Goal: Information Seeking & Learning: Find specific page/section

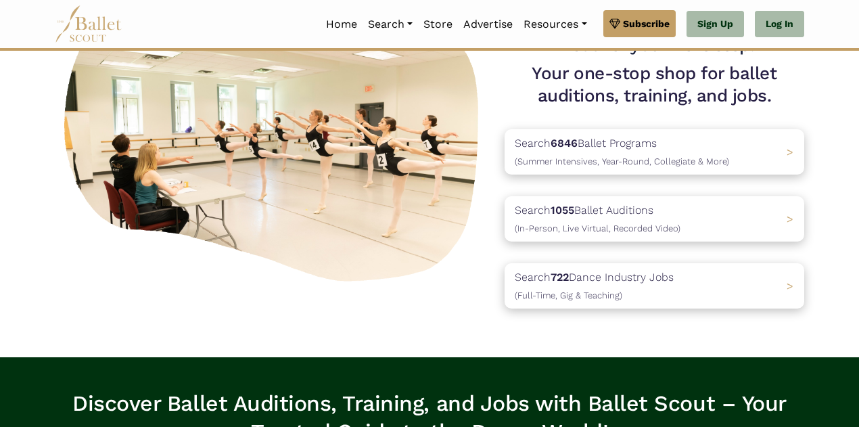
scroll to position [112, 0]
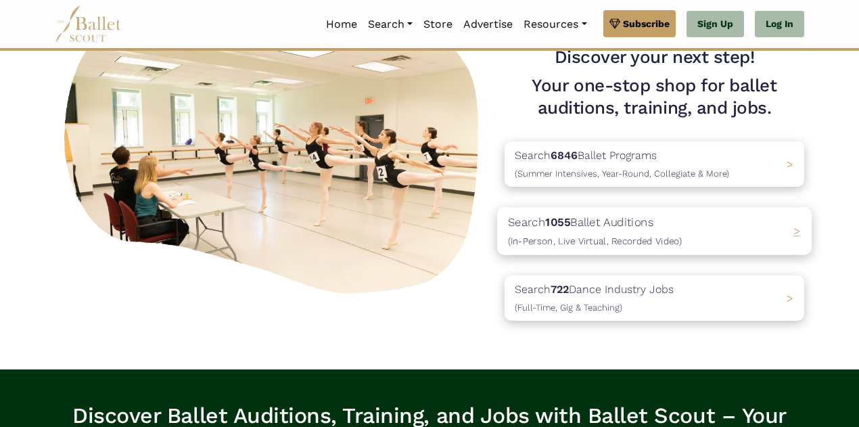
click at [649, 234] on p "Search 1055 Ballet Auditions (In-Person, Live Virtual, Recorded Video)" at bounding box center [595, 231] width 174 height 37
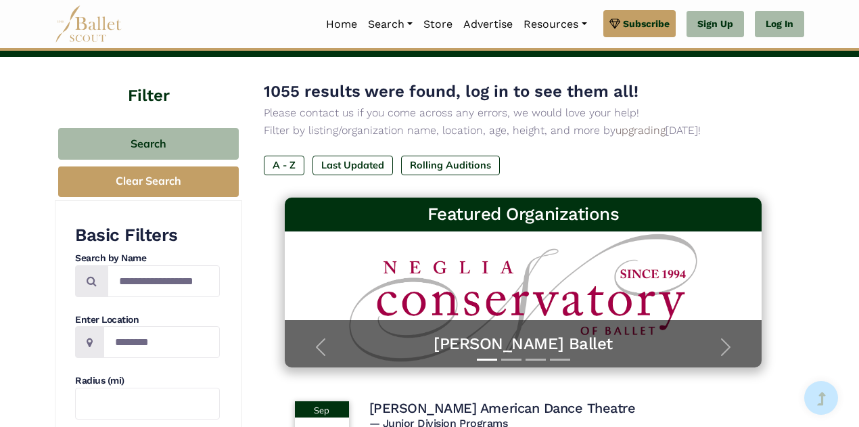
scroll to position [65, 0]
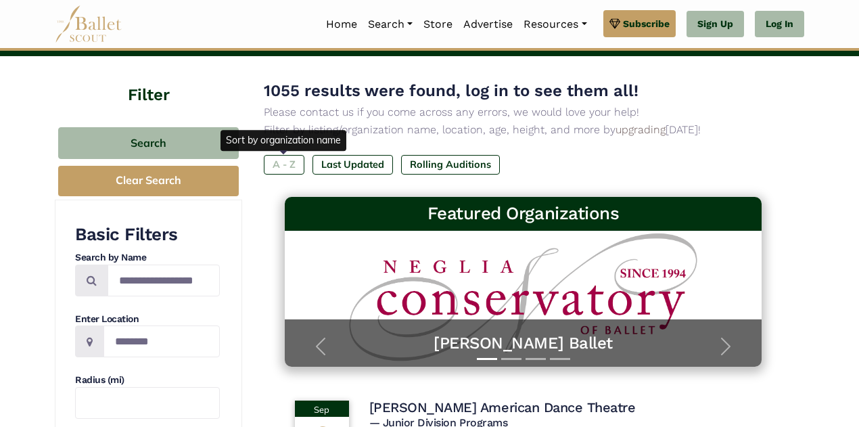
click at [287, 161] on label "A - Z" at bounding box center [284, 164] width 41 height 19
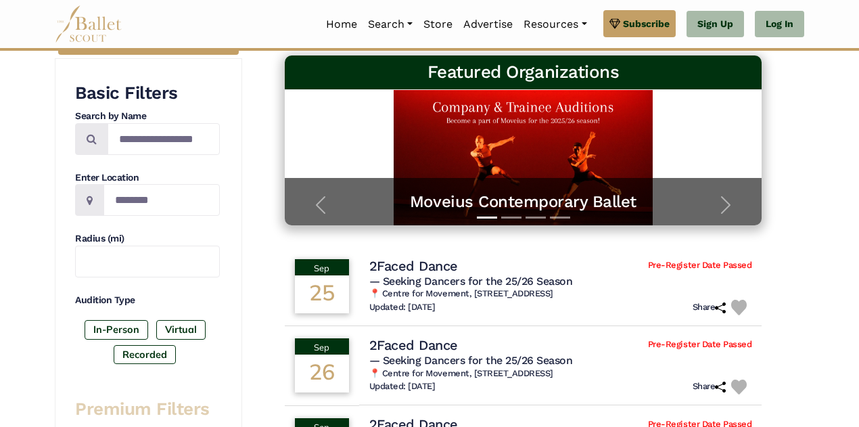
scroll to position [207, 0]
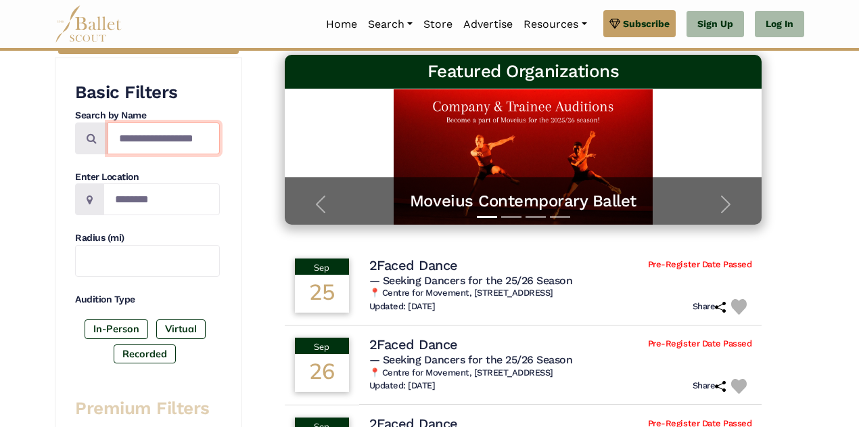
drag, startPoint x: 208, startPoint y: 136, endPoint x: 85, endPoint y: 135, distance: 123.1
click at [85, 135] on div at bounding box center [147, 138] width 145 height 32
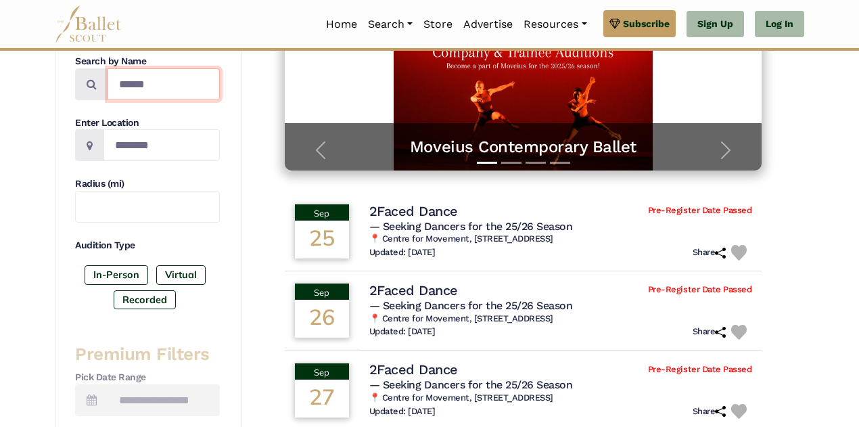
type input "******"
click at [161, 147] on input "Location" at bounding box center [162, 145] width 116 height 32
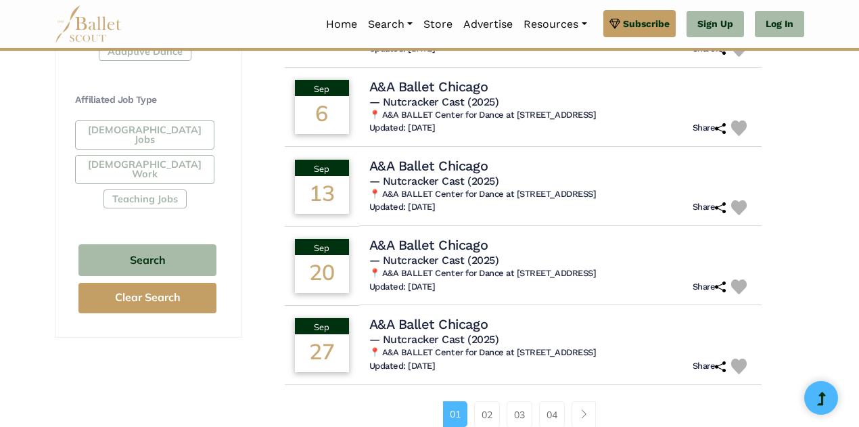
scroll to position [784, 0]
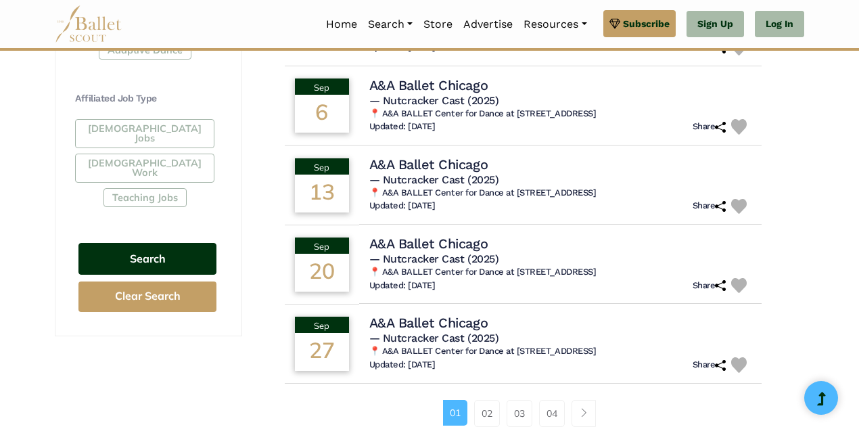
type input "******"
click at [152, 243] on button "Search" at bounding box center [147, 259] width 138 height 32
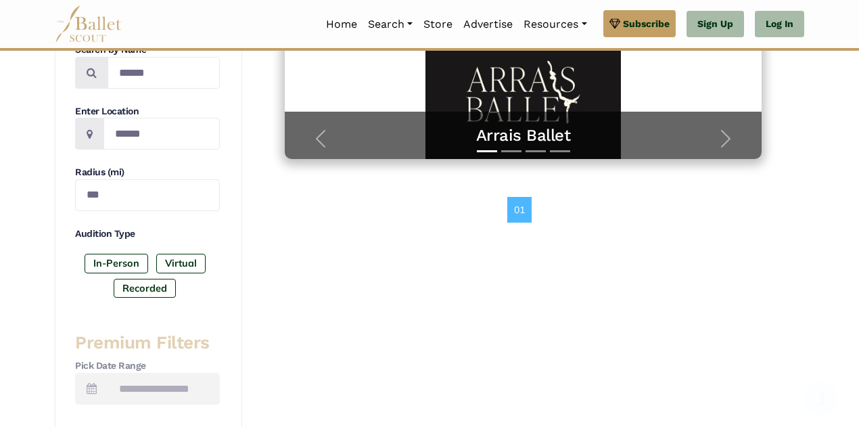
scroll to position [275, 0]
